Goal: Task Accomplishment & Management: Use online tool/utility

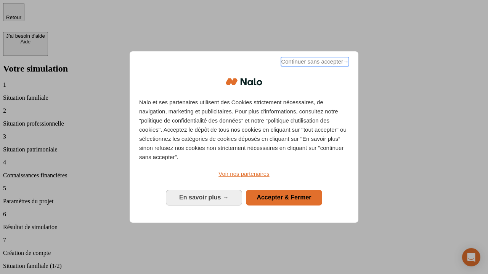
click at [314, 63] on span "Continuer sans accepter →" at bounding box center [315, 61] width 68 height 9
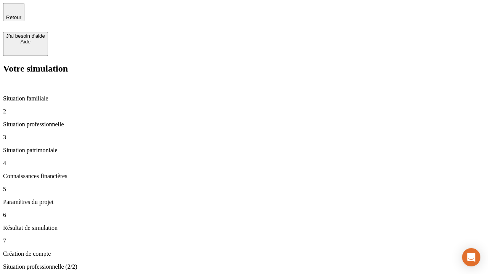
type input "30 000"
type input "40 000"
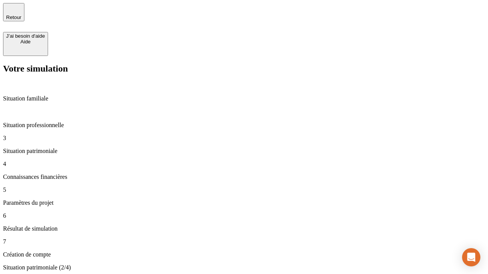
type input "1 100"
type input "20"
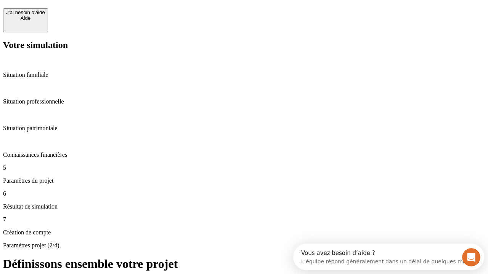
scroll to position [7, 0]
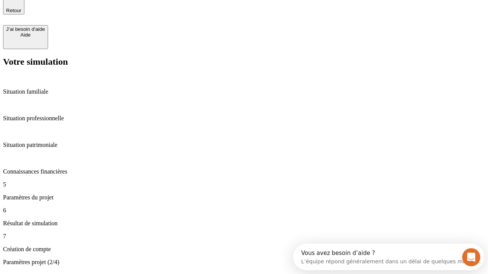
type input "40"
type input "62"
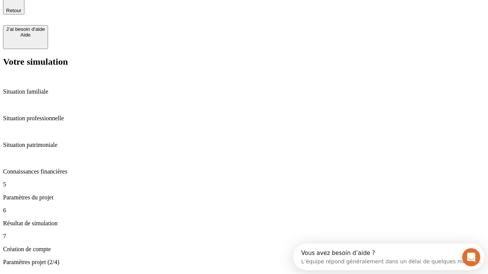
type input "50 000"
type input "640"
